Goal: Task Accomplishment & Management: Use online tool/utility

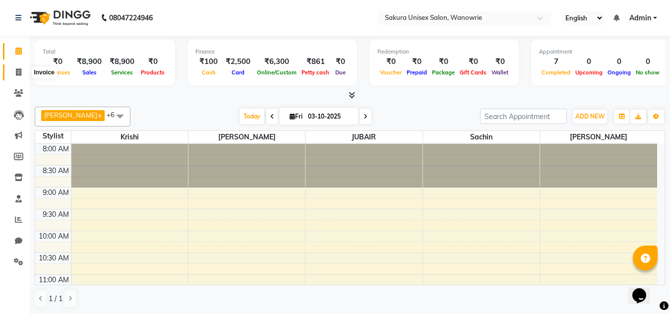
click at [23, 74] on span at bounding box center [18, 72] width 17 height 11
select select "7662"
select select "service"
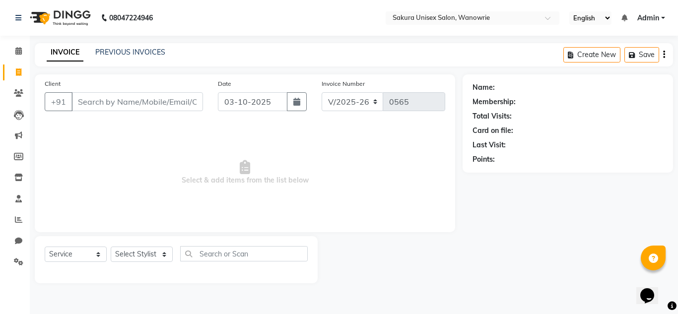
click at [134, 99] on input "Client" at bounding box center [137, 101] width 132 height 19
type input "9"
click at [129, 247] on select "Select Stylist [PERSON_NAME] [PERSON_NAME] krishi [PERSON_NAME] sachin" at bounding box center [142, 254] width 62 height 15
click at [135, 249] on select "Select Stylist [PERSON_NAME] [PERSON_NAME] krishi [PERSON_NAME] sachin" at bounding box center [142, 254] width 62 height 15
select select "90493"
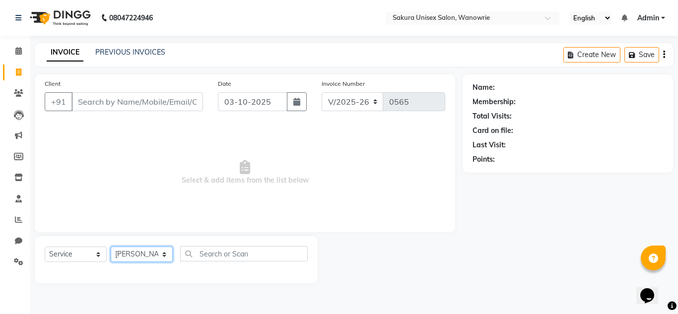
click at [111, 247] on select "Select Stylist [PERSON_NAME] [PERSON_NAME] krishi [PERSON_NAME] sachin" at bounding box center [142, 254] width 62 height 15
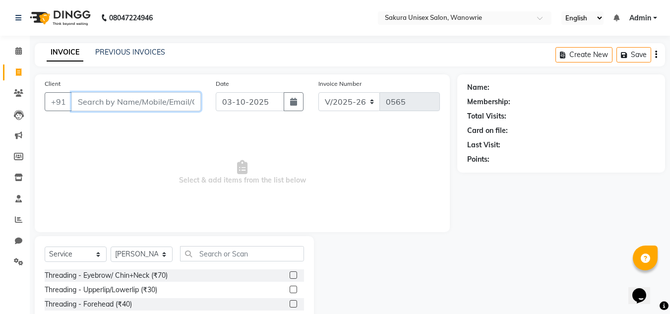
click at [140, 97] on input "Client" at bounding box center [136, 101] width 130 height 19
